Goal: Task Accomplishment & Management: Use online tool/utility

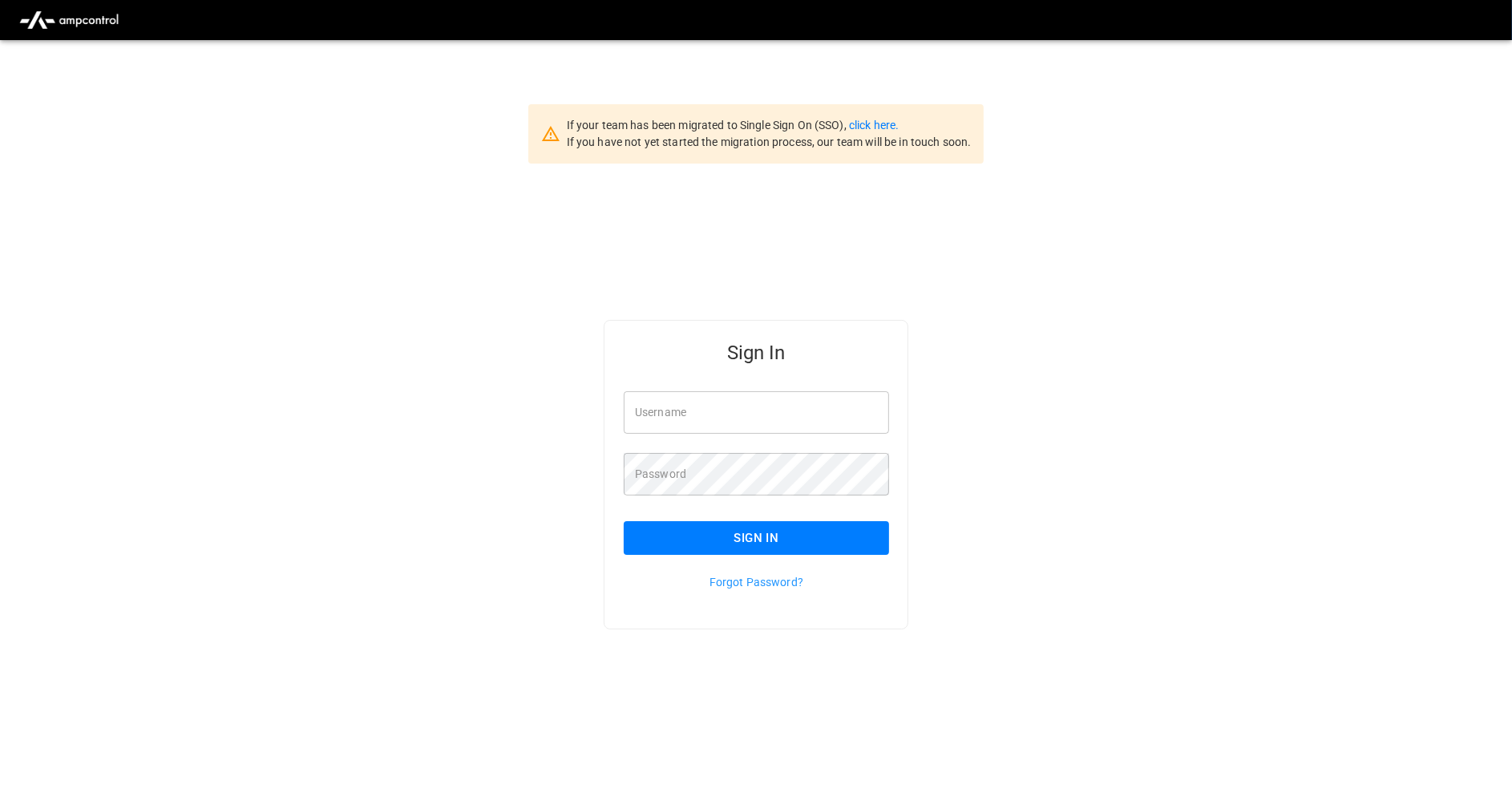
type input "**********"
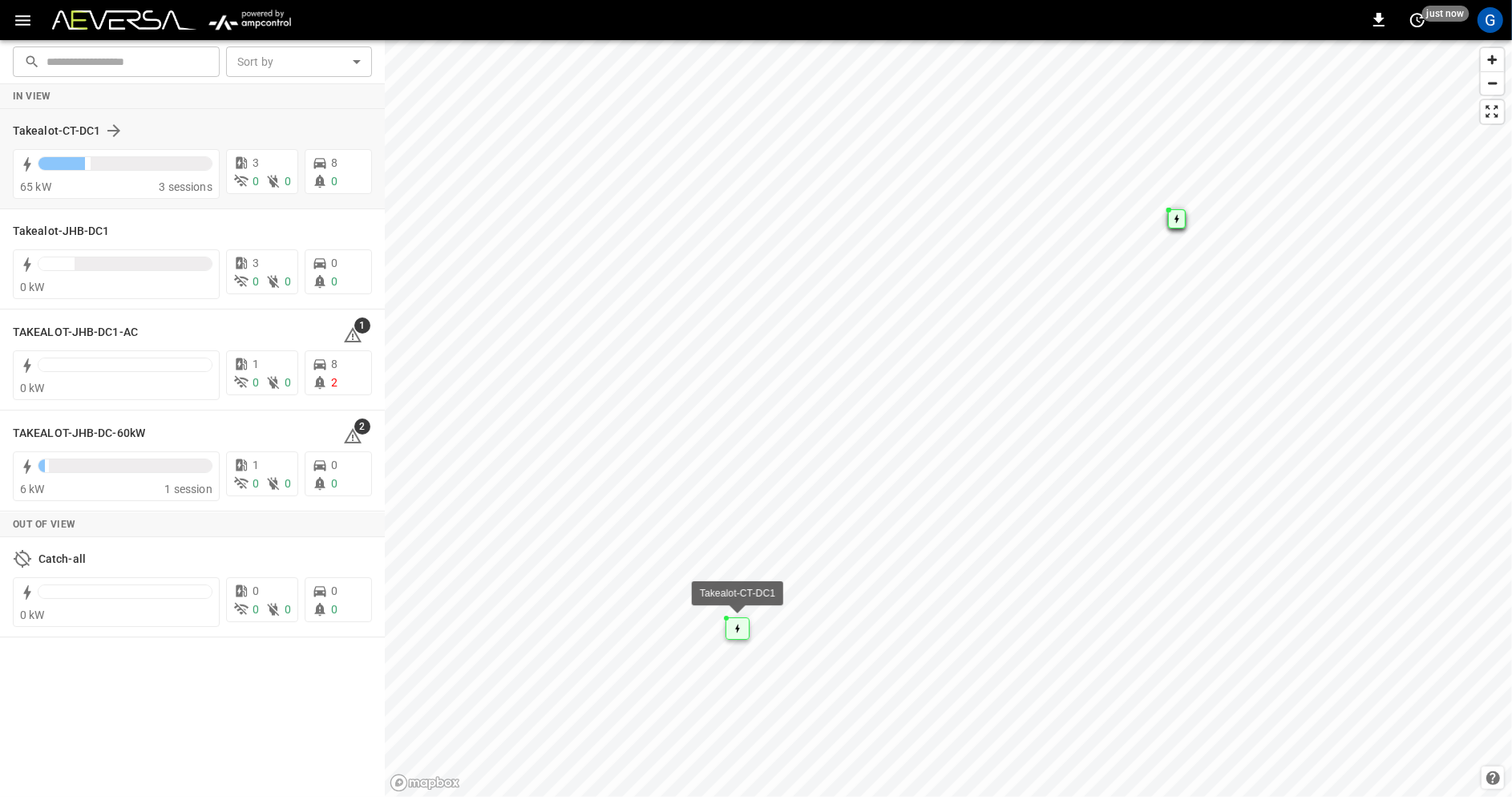
click at [219, 132] on div "Takealot-CT-DC1" at bounding box center [183, 130] width 340 height 20
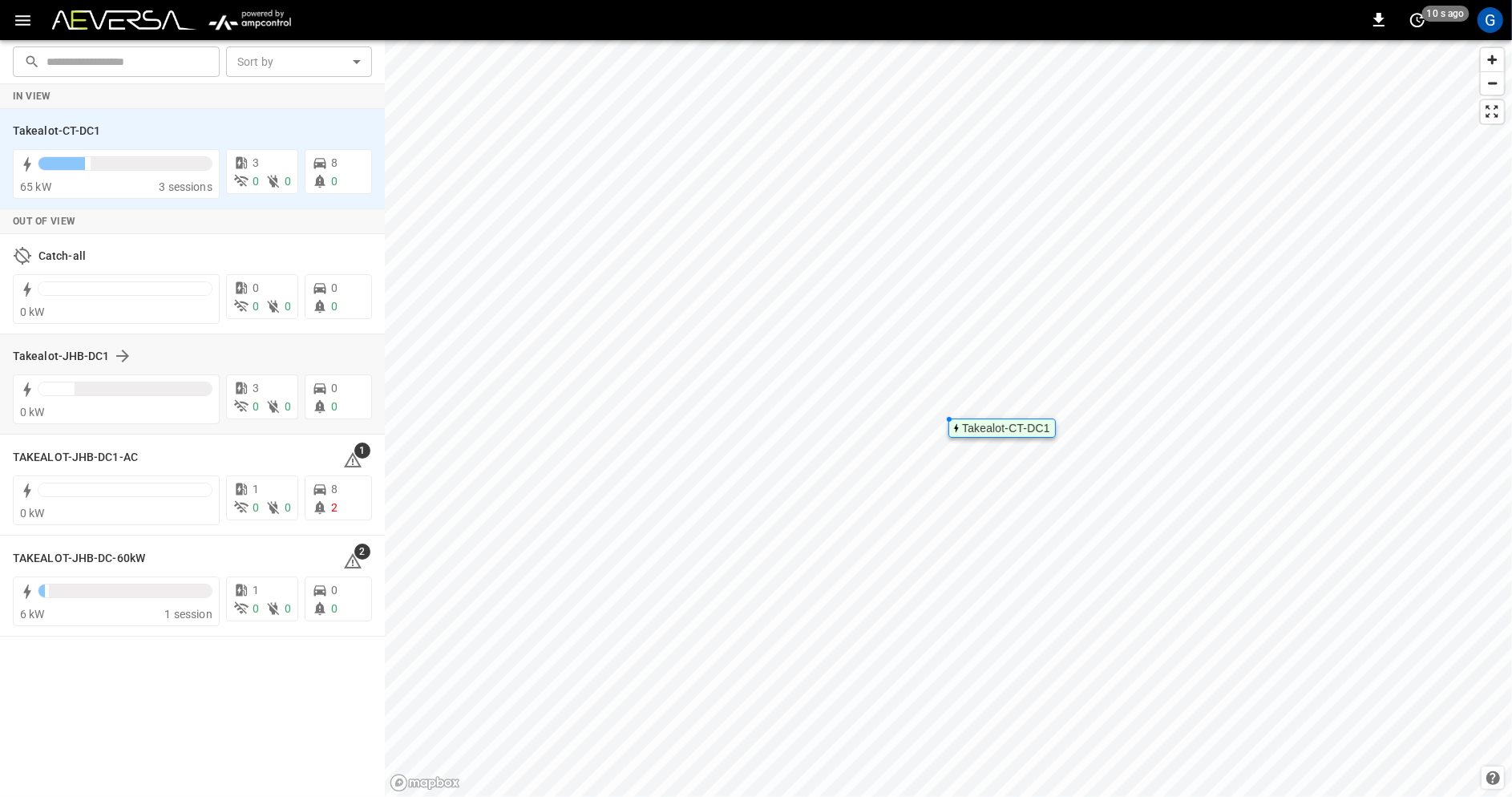
click at [228, 352] on div "Takealot-JHB-DC1" at bounding box center [183, 356] width 340 height 20
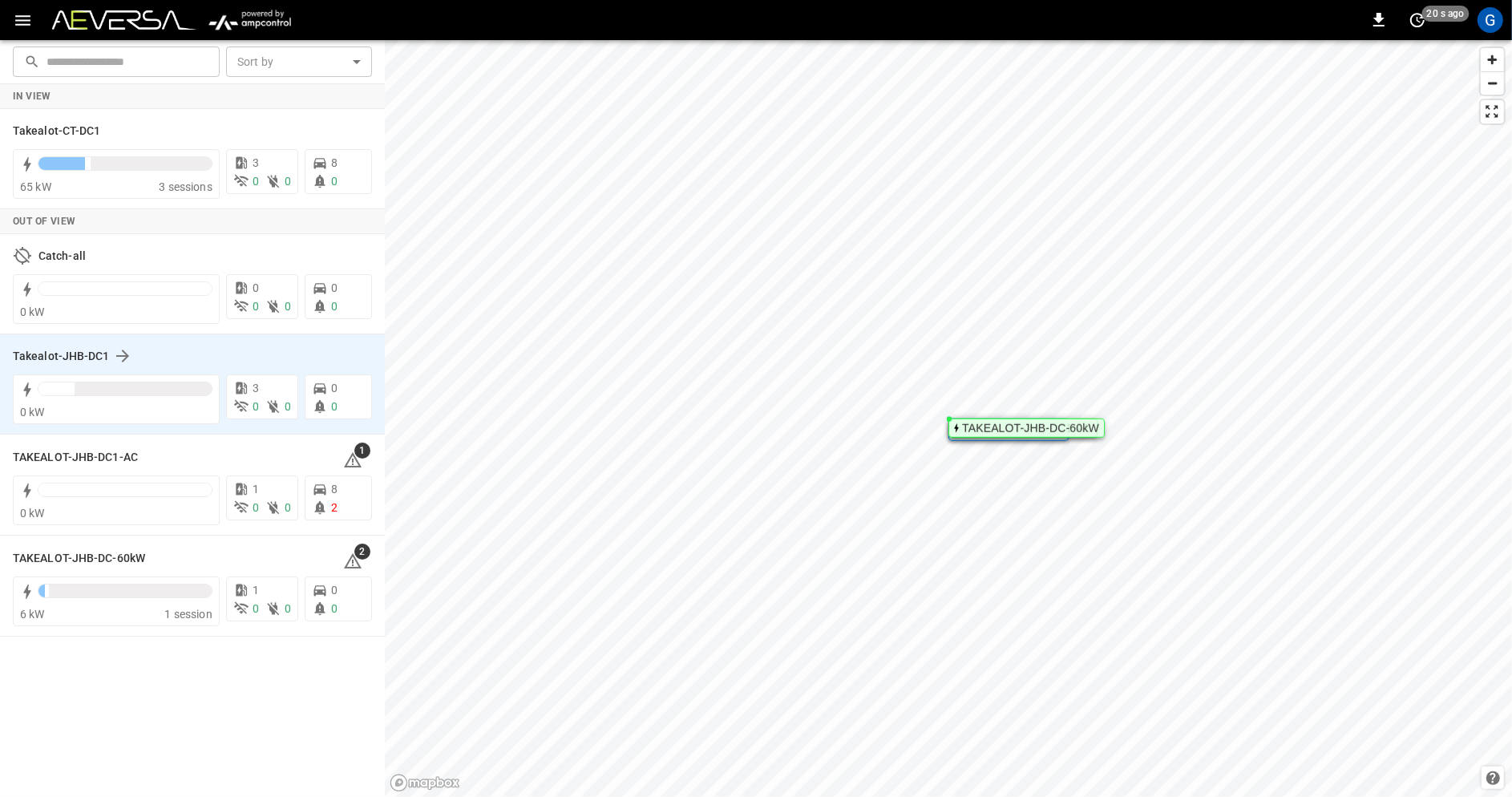
click at [168, 351] on div "Takealot-JHB-DC1" at bounding box center [183, 356] width 340 height 20
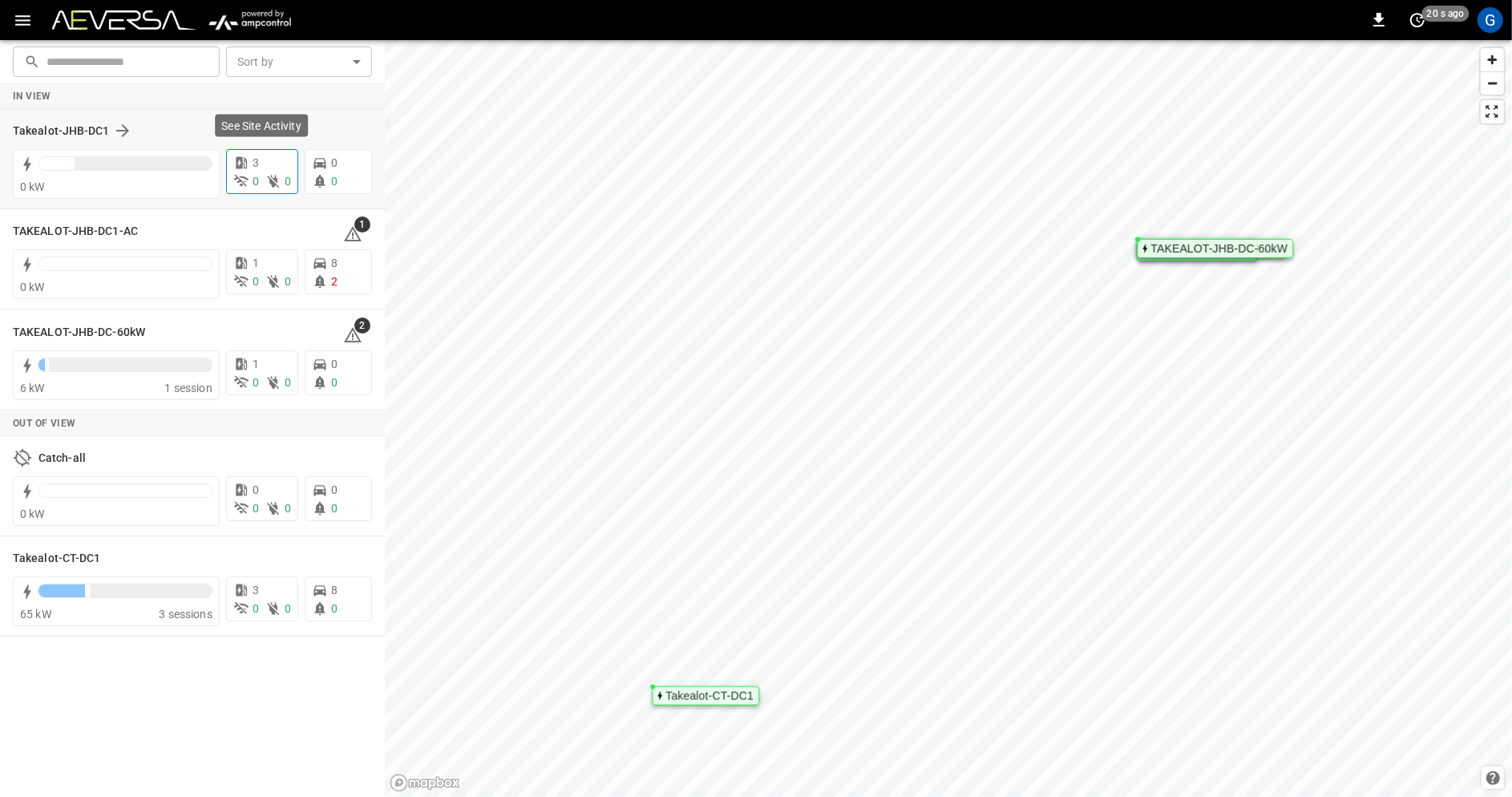
click at [246, 159] on icon at bounding box center [242, 162] width 11 height 12
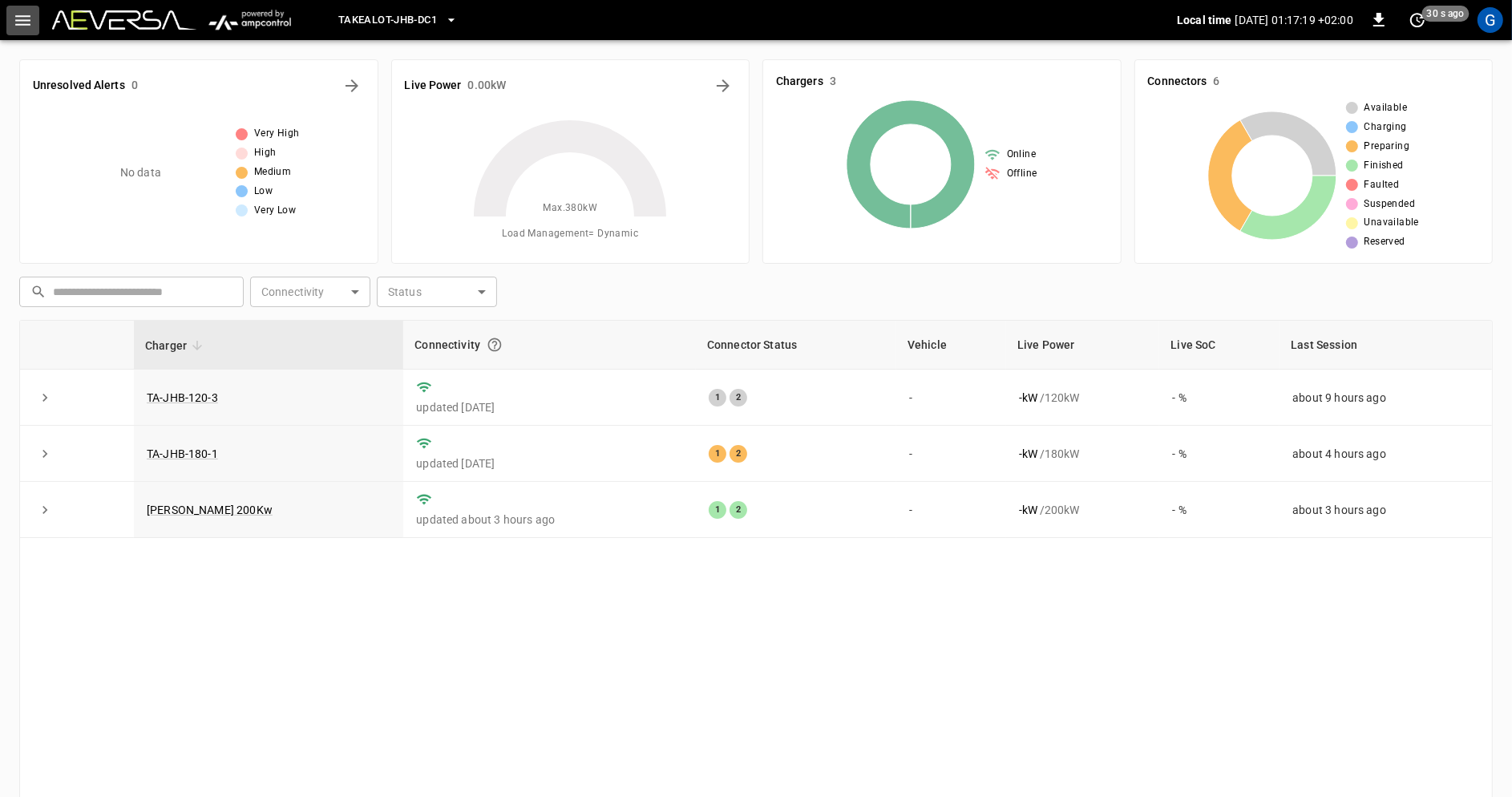
click at [27, 19] on icon "button" at bounding box center [22, 20] width 20 height 20
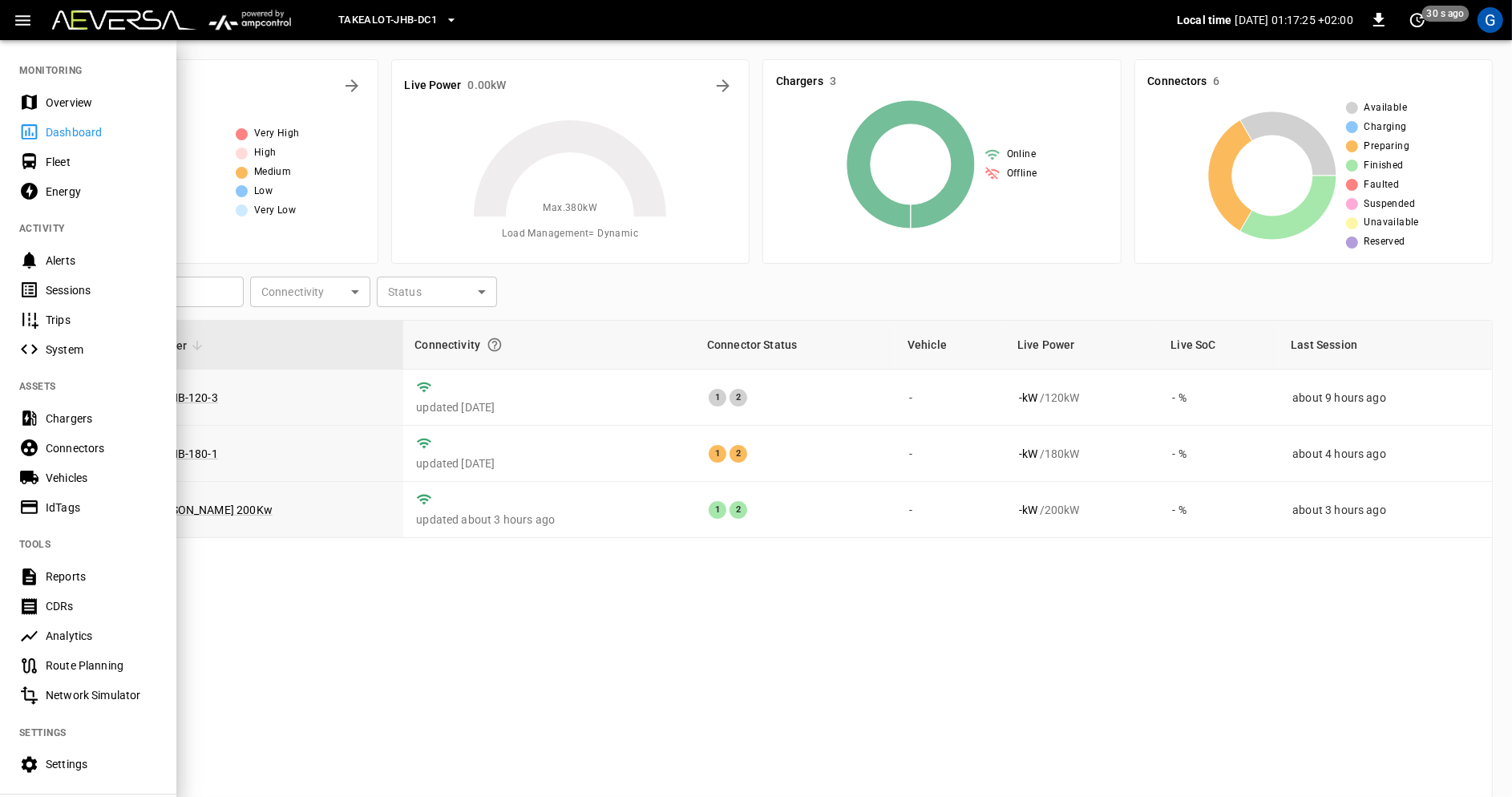
click at [109, 281] on div "Sessions" at bounding box center [88, 290] width 176 height 30
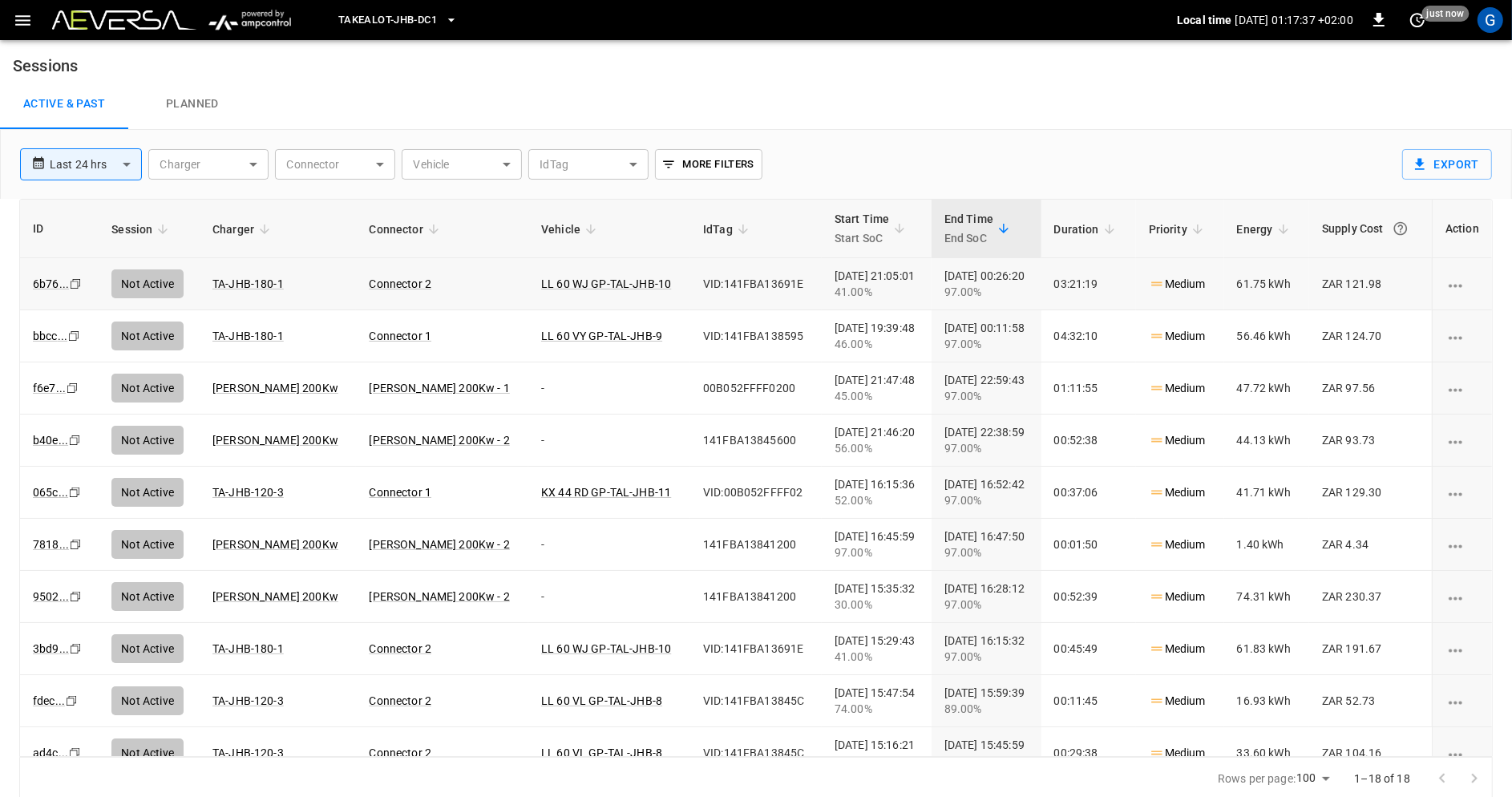
click at [75, 283] on icon "Copy" at bounding box center [76, 284] width 13 height 13
click at [73, 290] on icon "Copy" at bounding box center [76, 284] width 13 height 13
click at [70, 290] on icon "Copy" at bounding box center [76, 284] width 13 height 13
click at [446, 22] on icon "button" at bounding box center [451, 20] width 16 height 16
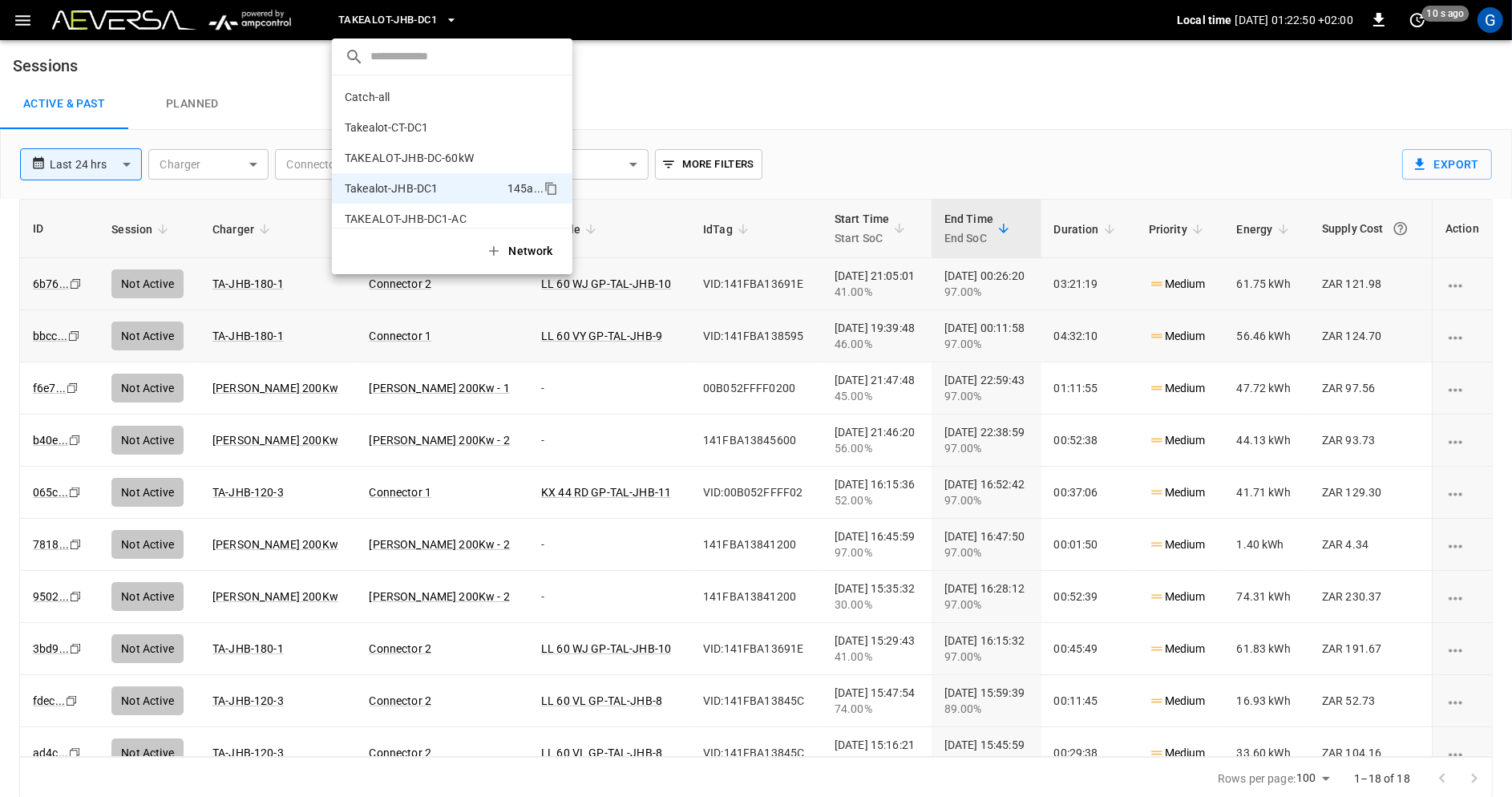
scroll to position [13, 0]
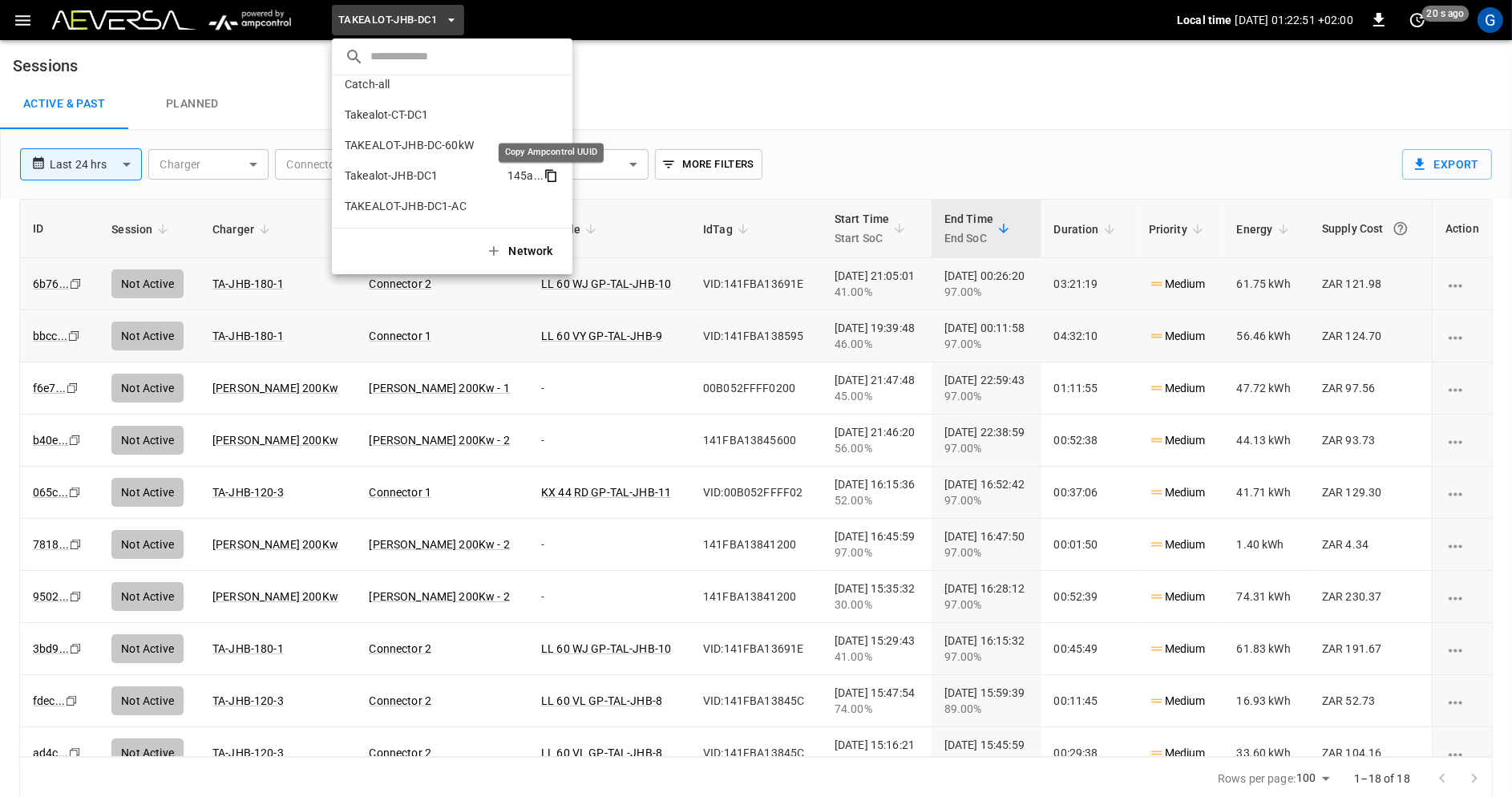
click at [554, 172] on icon "copy" at bounding box center [551, 176] width 8 height 10
click at [644, 94] on div at bounding box center [756, 398] width 1512 height 797
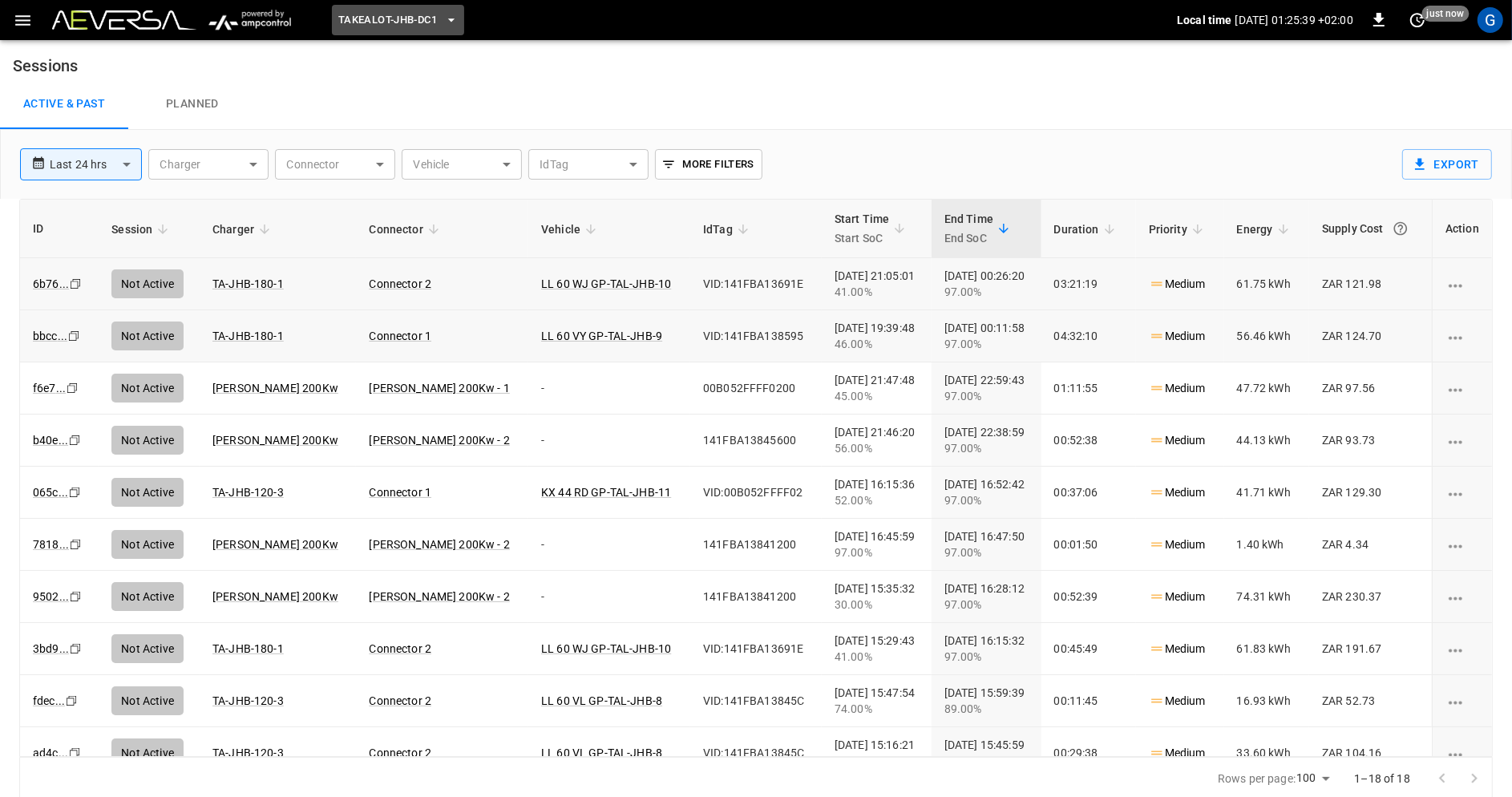
click at [441, 25] on button "Takealot-JHB-DC1" at bounding box center [398, 20] width 132 height 31
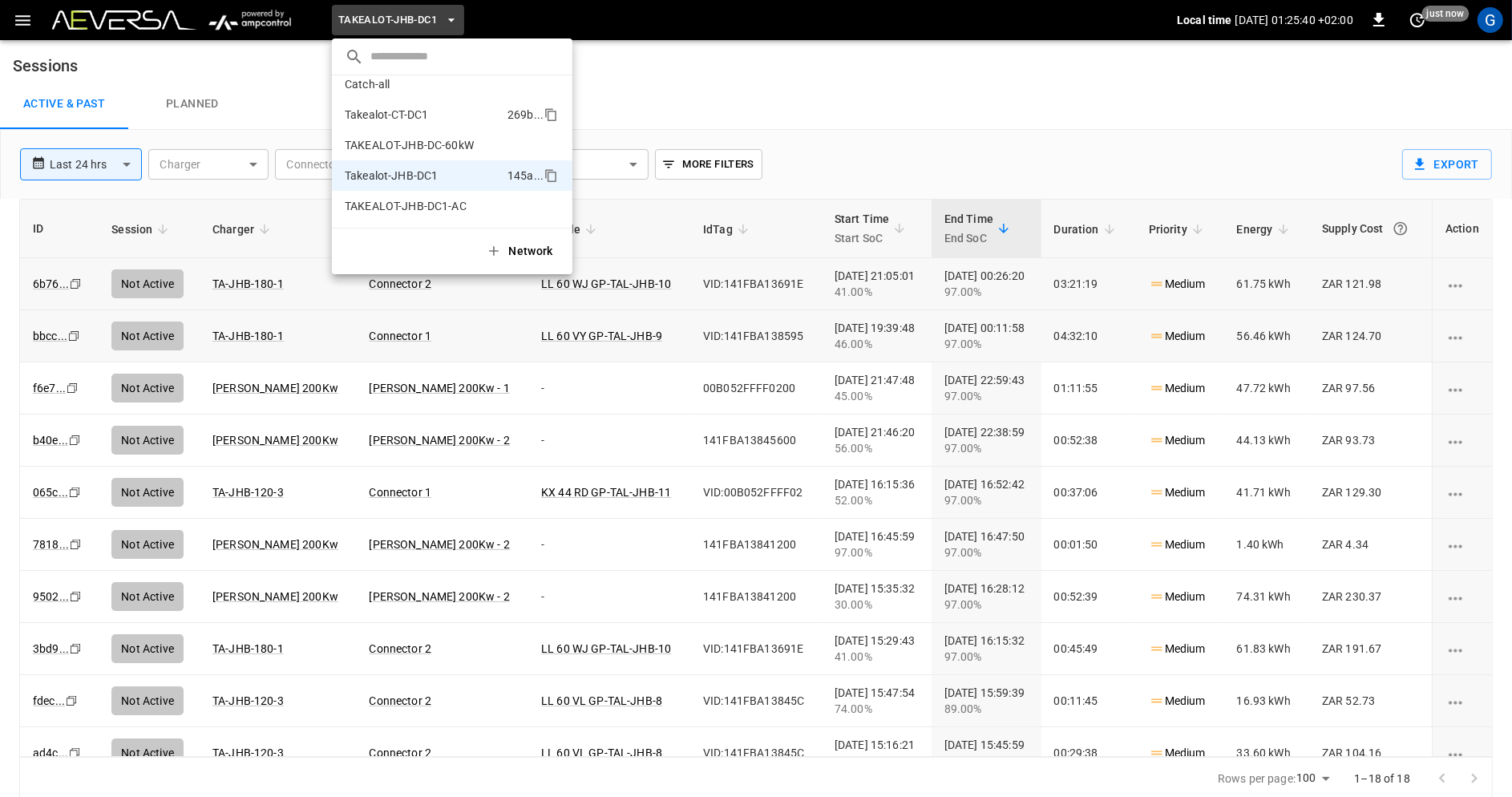
click at [458, 118] on li "Takealot-CT-DC1 269b ..." at bounding box center [452, 114] width 241 height 31
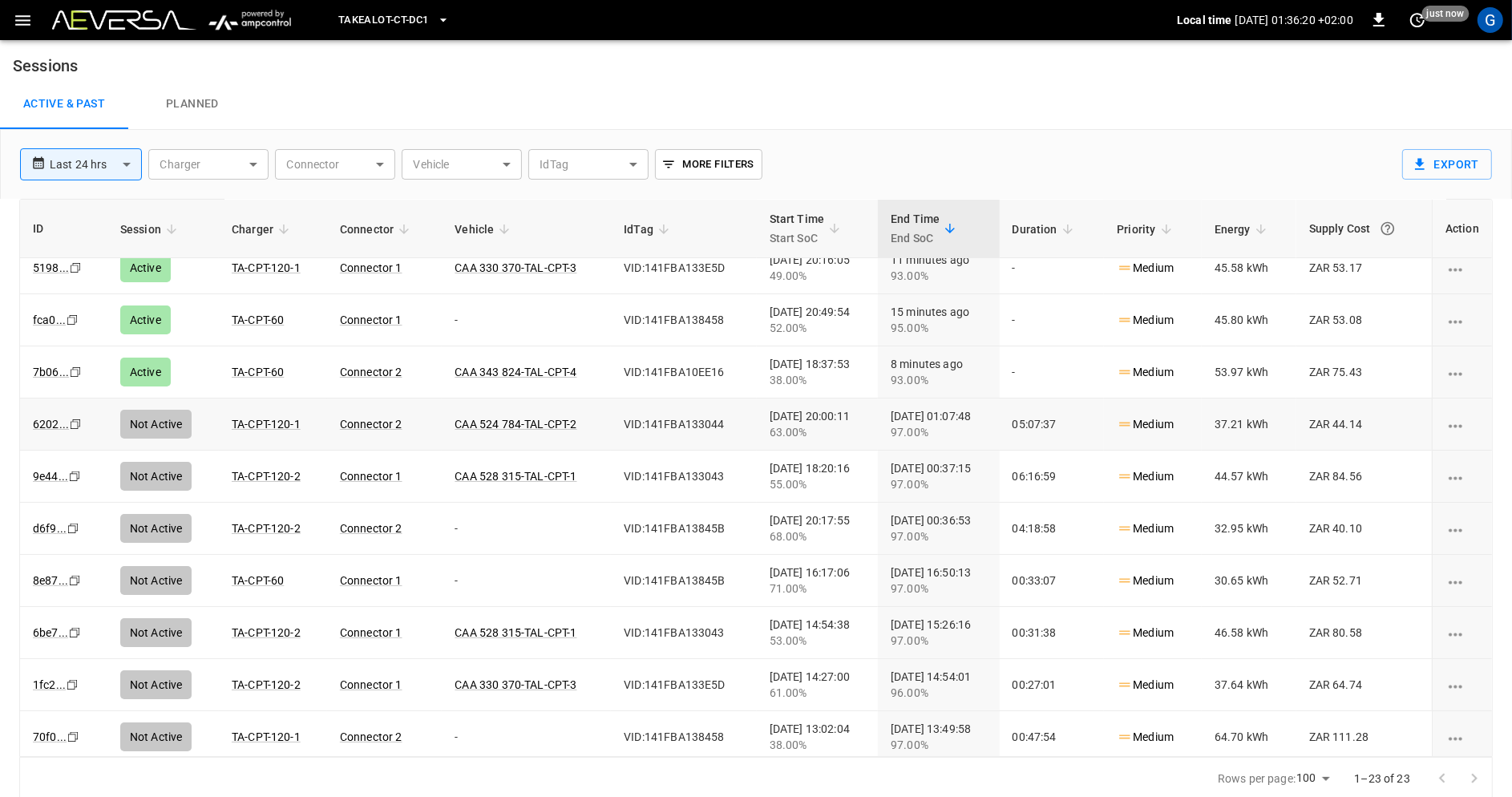
scroll to position [0, 0]
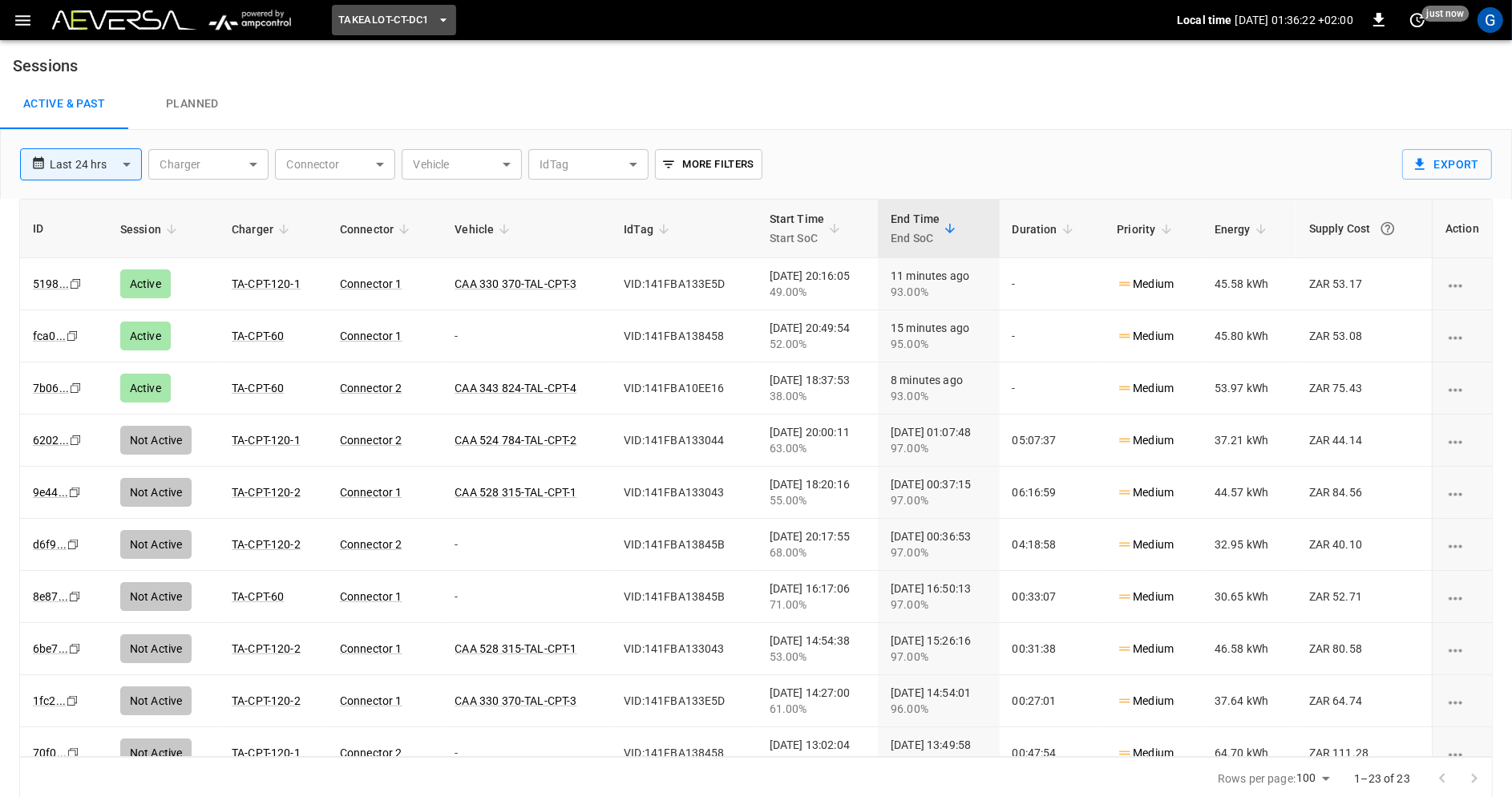
click at [423, 25] on span "Takealot-CT-DC1" at bounding box center [383, 21] width 91 height 19
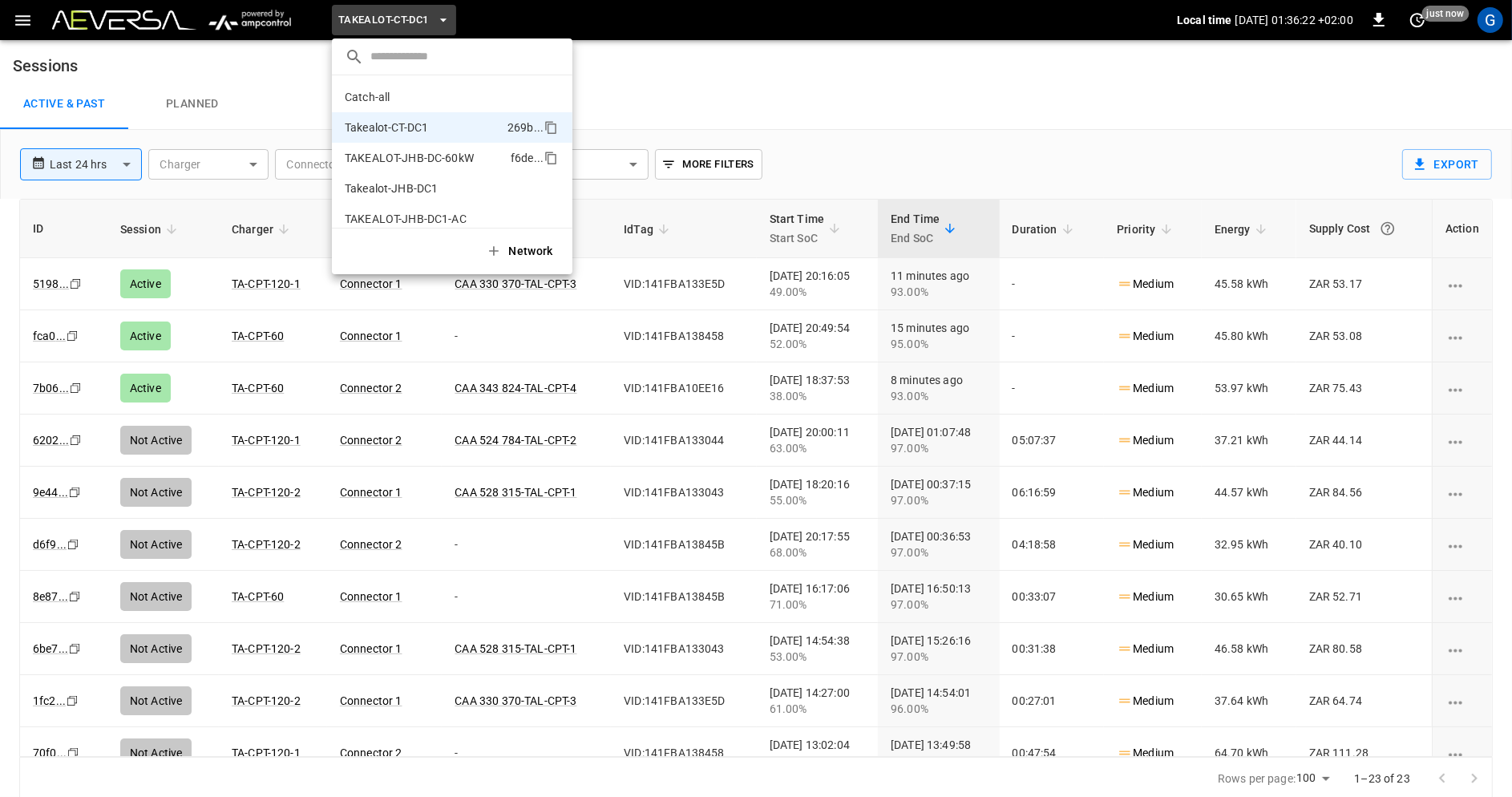
scroll to position [13, 0]
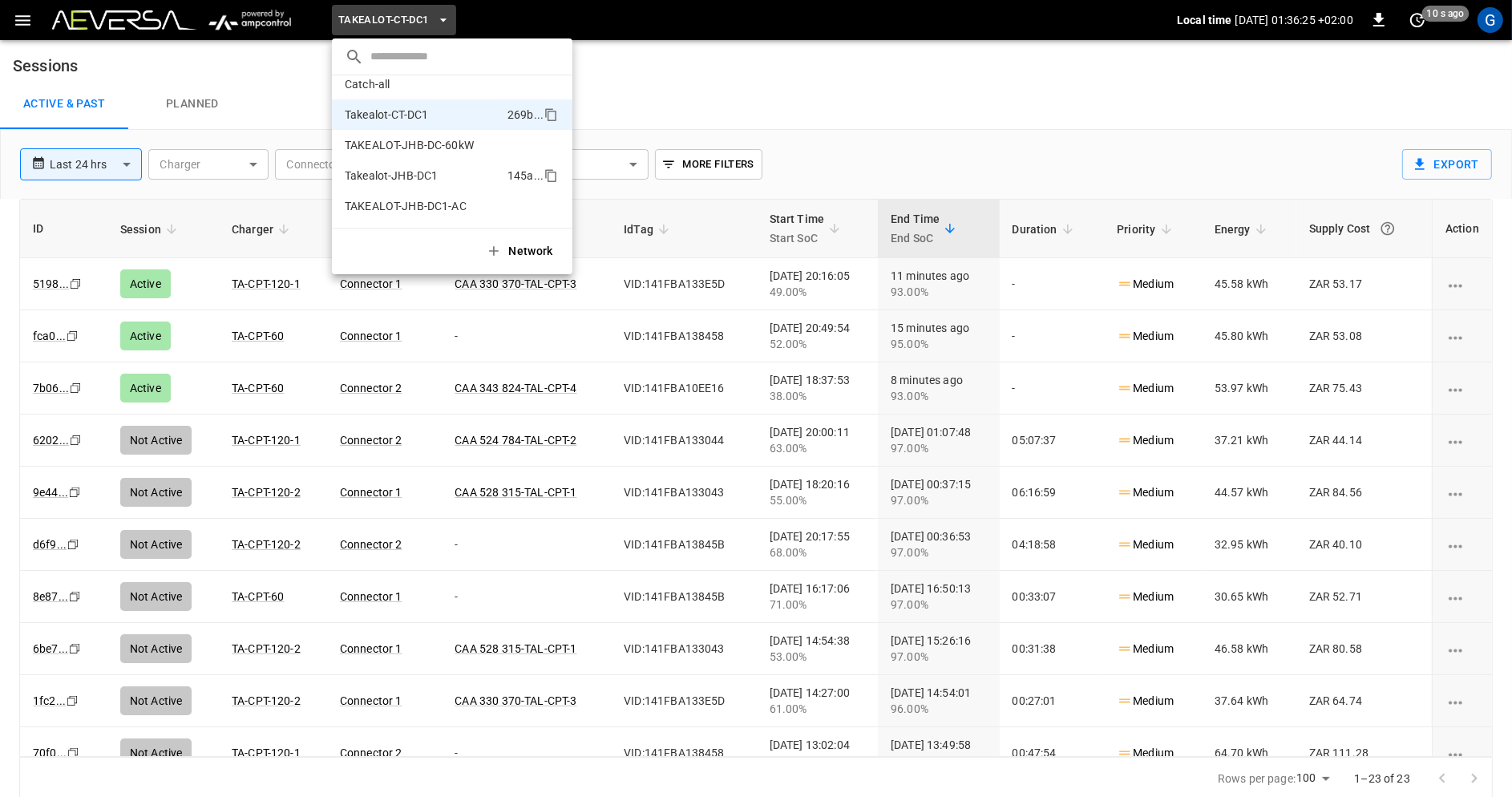
click at [458, 176] on li "Takealot-JHB-DC1 145a ..." at bounding box center [452, 175] width 241 height 31
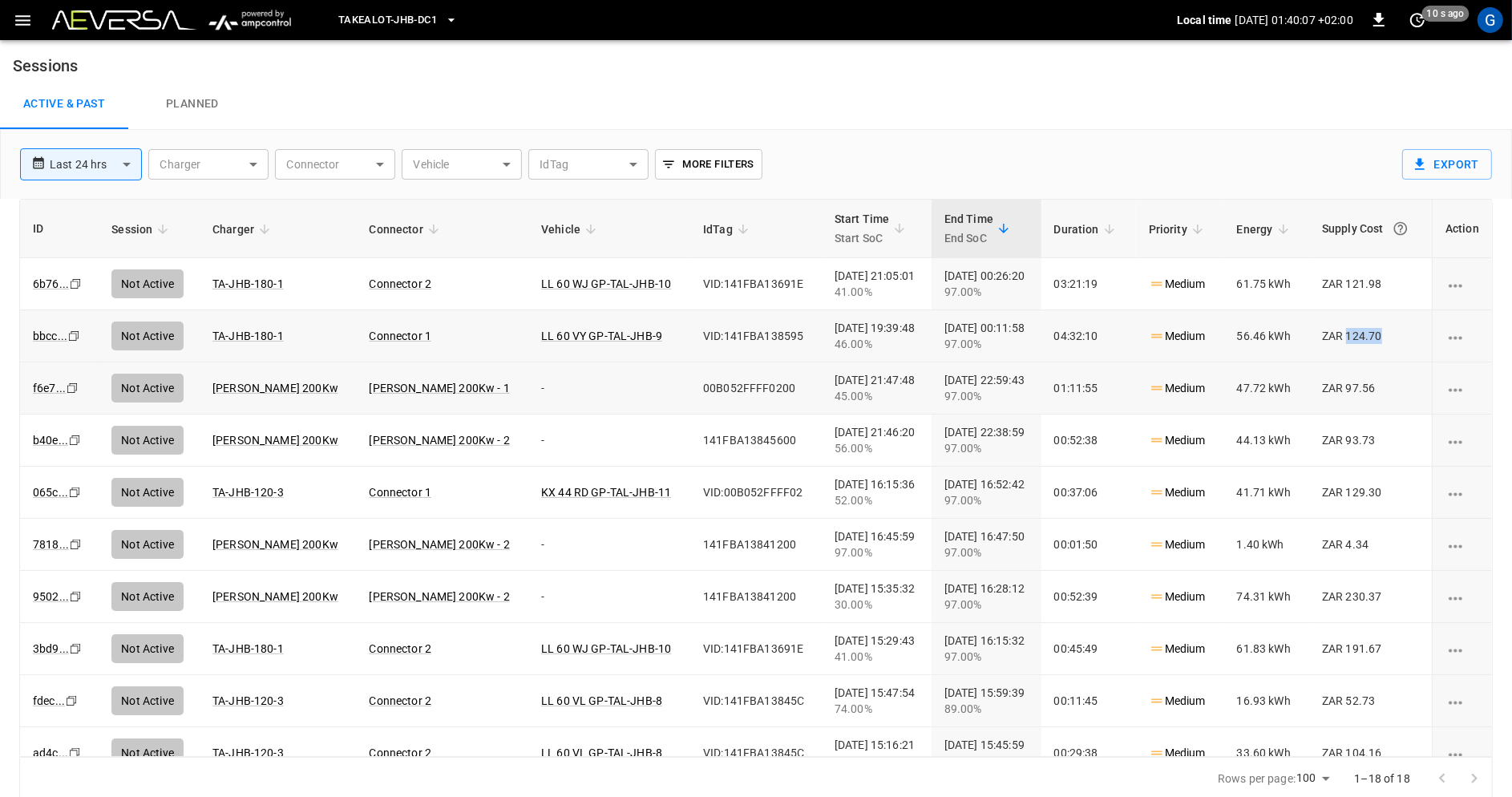
drag, startPoint x: 1341, startPoint y: 339, endPoint x: 1398, endPoint y: 339, distance: 57.0
click at [1398, 339] on td "ZAR 124.70" at bounding box center [1370, 336] width 123 height 52
